Goal: Information Seeking & Learning: Find contact information

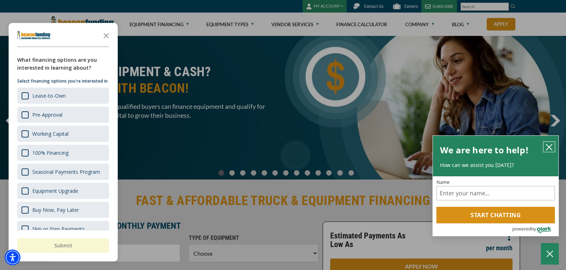
click at [549, 144] on icon "close chatbox" at bounding box center [549, 147] width 7 height 7
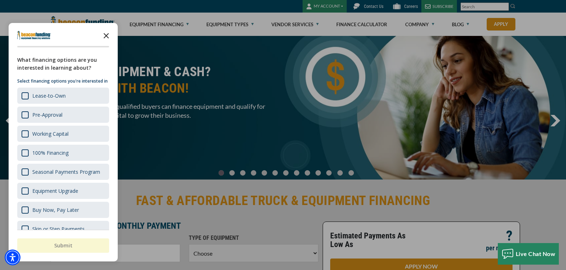
click at [108, 35] on icon "Close the survey" at bounding box center [106, 35] width 14 height 14
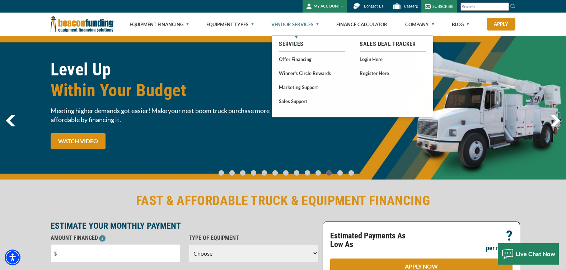
click at [283, 23] on link "Vendor Services" at bounding box center [294, 24] width 47 height 23
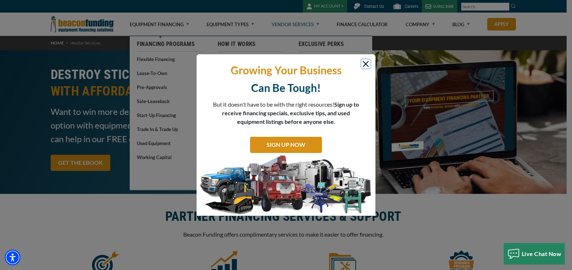
click at [369, 64] on button "Close" at bounding box center [365, 64] width 9 height 9
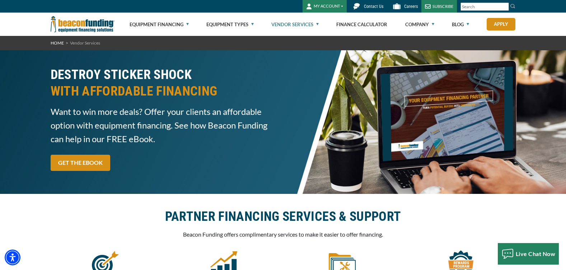
click at [366, 6] on span "Contact Us" at bounding box center [373, 6] width 19 height 5
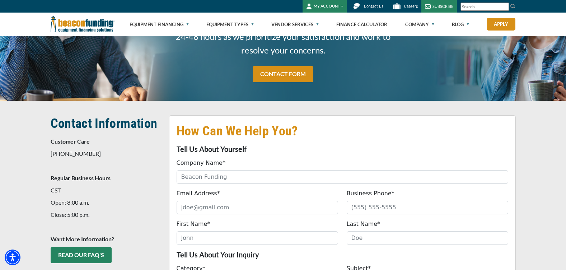
scroll to position [108, 0]
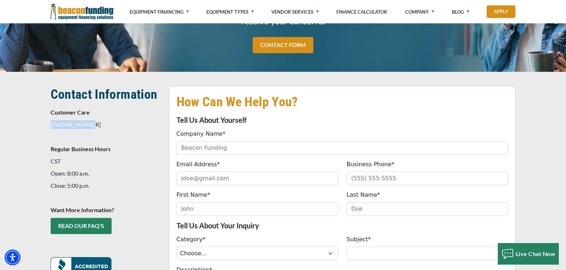
drag, startPoint x: 89, startPoint y: 126, endPoint x: 50, endPoint y: 119, distance: 40.5
click at [50, 119] on div "Contact Information Customer Care 847-897-2484 Regular Business Hours CST Open:…" at bounding box center [105, 184] width 118 height 197
copy p "847-897-2484"
